Goal: Transaction & Acquisition: Purchase product/service

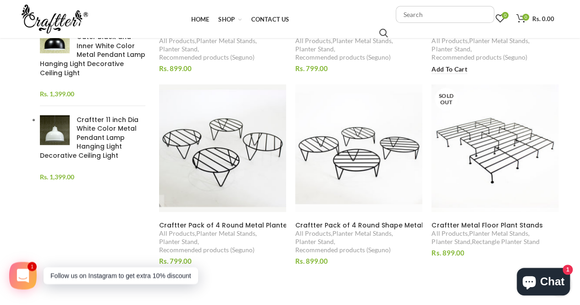
scroll to position [343, 0]
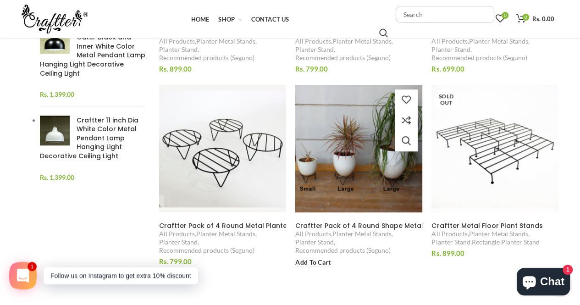
click at [360, 172] on img at bounding box center [359, 148] width 138 height 138
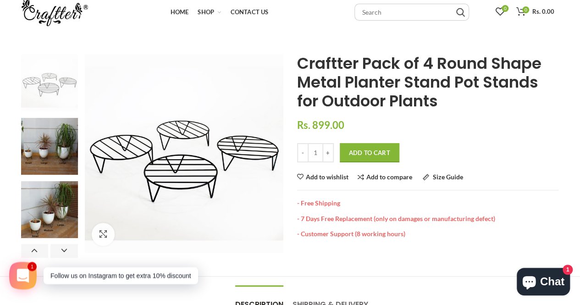
scroll to position [21, 0]
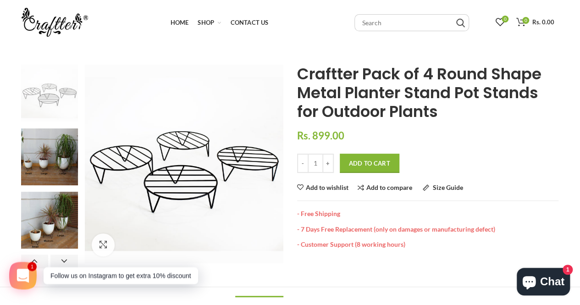
click at [378, 166] on button "Add to Cart" at bounding box center [370, 163] width 60 height 19
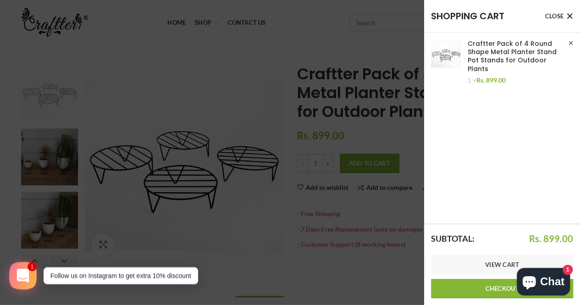
click at [570, 19] on link "Close" at bounding box center [559, 16] width 28 height 14
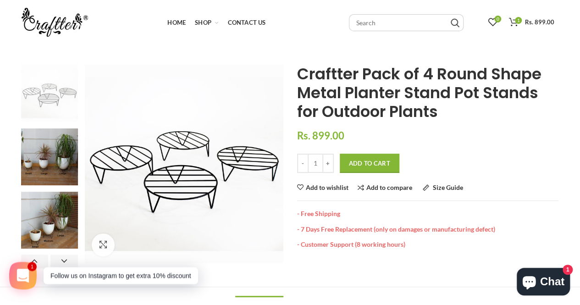
scroll to position [0, 0]
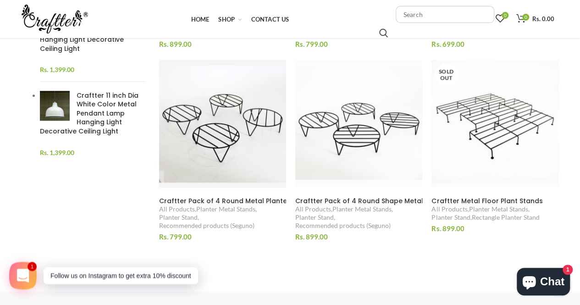
scroll to position [367, 0]
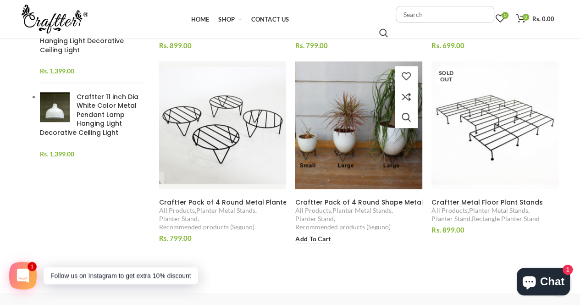
click at [356, 146] on img at bounding box center [359, 125] width 138 height 138
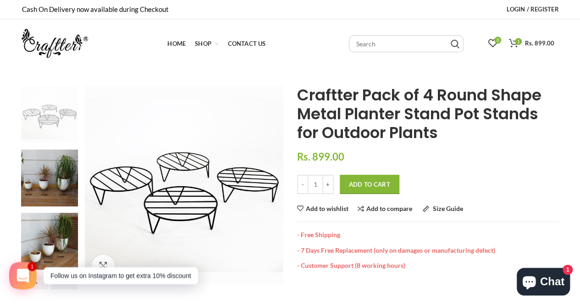
click at [364, 181] on button "Add to Cart" at bounding box center [370, 184] width 60 height 19
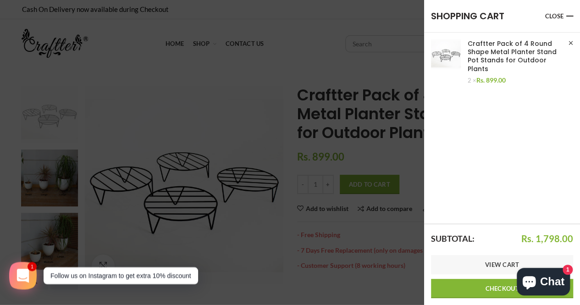
click at [480, 296] on link "Checkout" at bounding box center [502, 288] width 142 height 19
click at [481, 272] on link "View cart" at bounding box center [502, 264] width 142 height 19
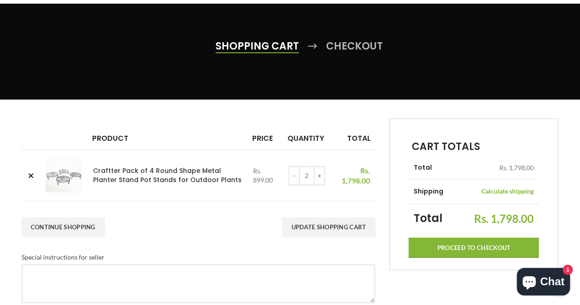
scroll to position [64, 0]
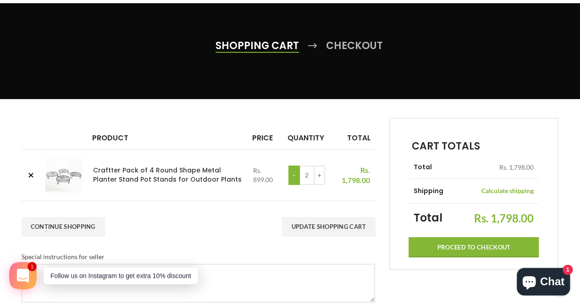
click at [288, 179] on input "-" at bounding box center [293, 174] width 11 height 19
type input "1"
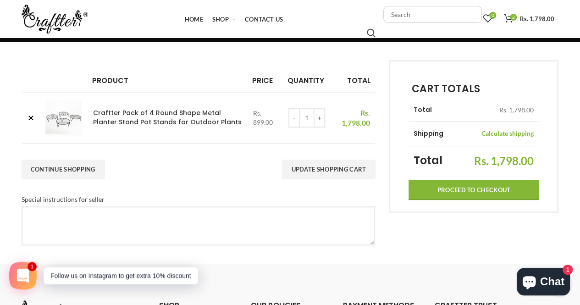
scroll to position [122, 0]
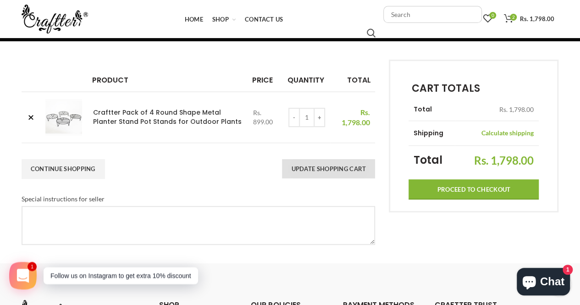
click at [307, 163] on button "Update Shopping Cart" at bounding box center [328, 168] width 93 height 19
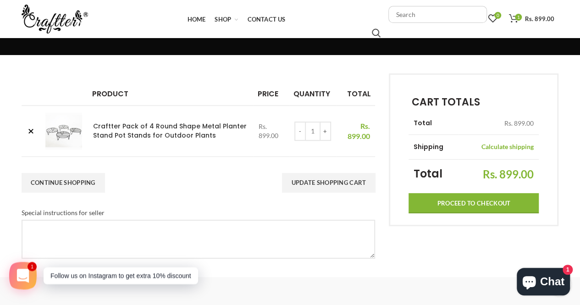
scroll to position [109, 0]
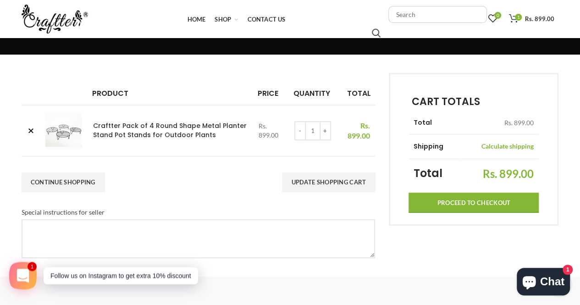
click at [441, 203] on input "Proceed to checkout" at bounding box center [473, 203] width 130 height 20
